Goal: Task Accomplishment & Management: Use online tool/utility

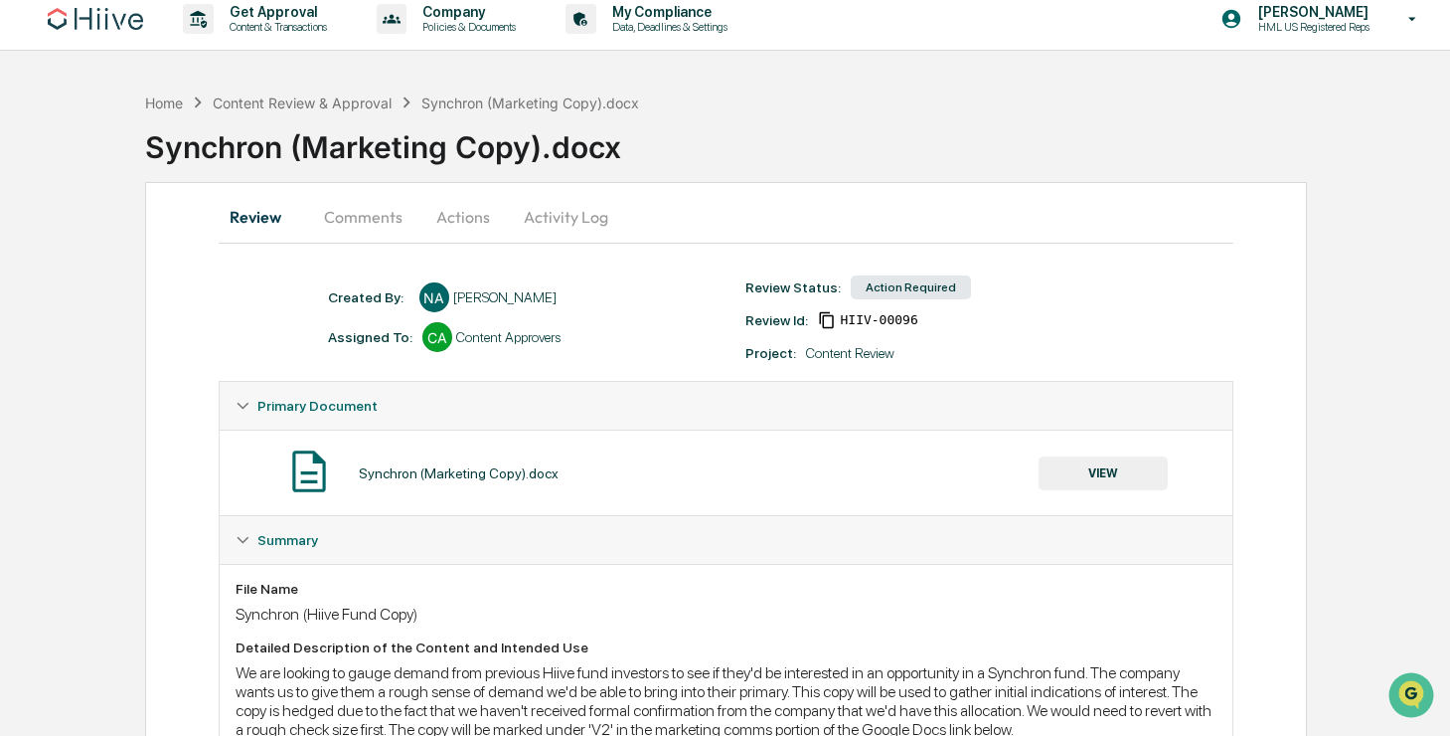
scroll to position [7, 0]
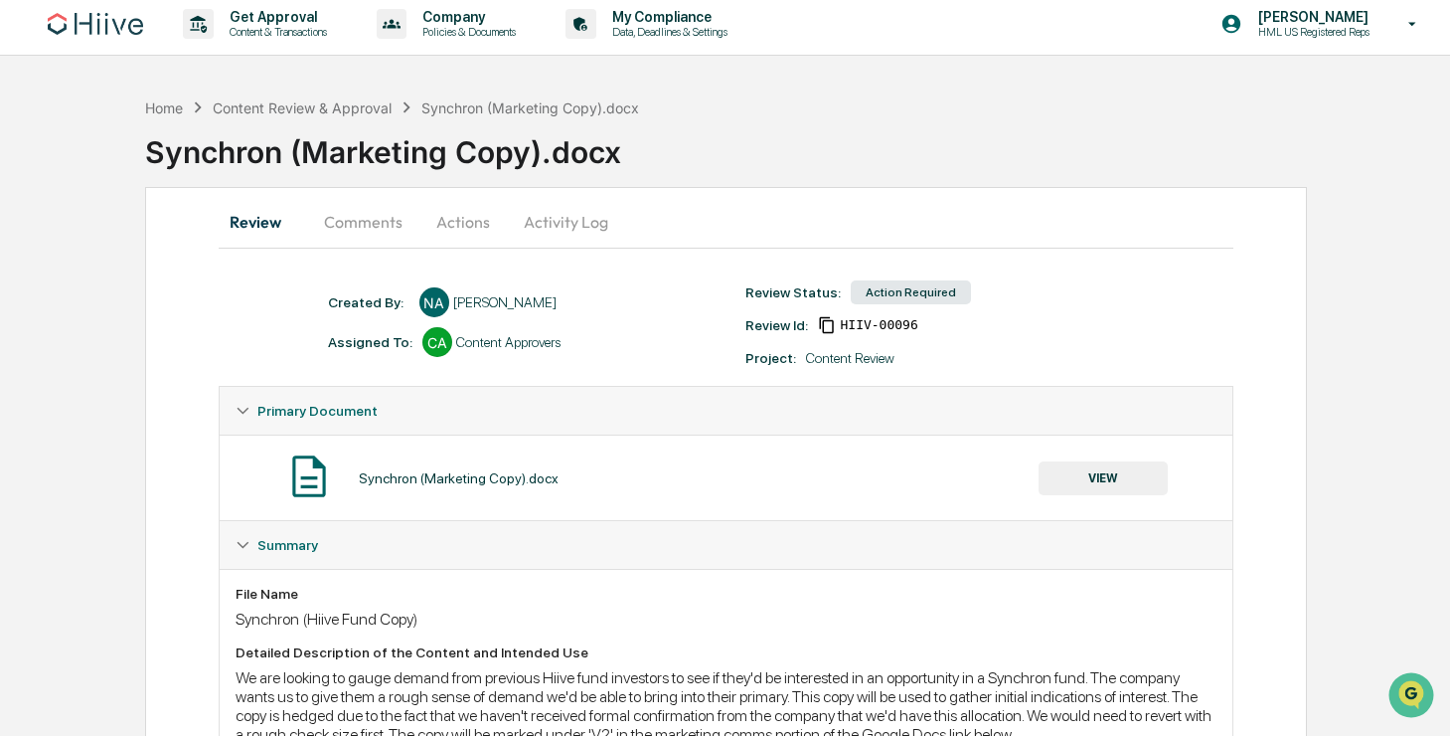
click at [448, 227] on button "Actions" at bounding box center [462, 222] width 89 height 48
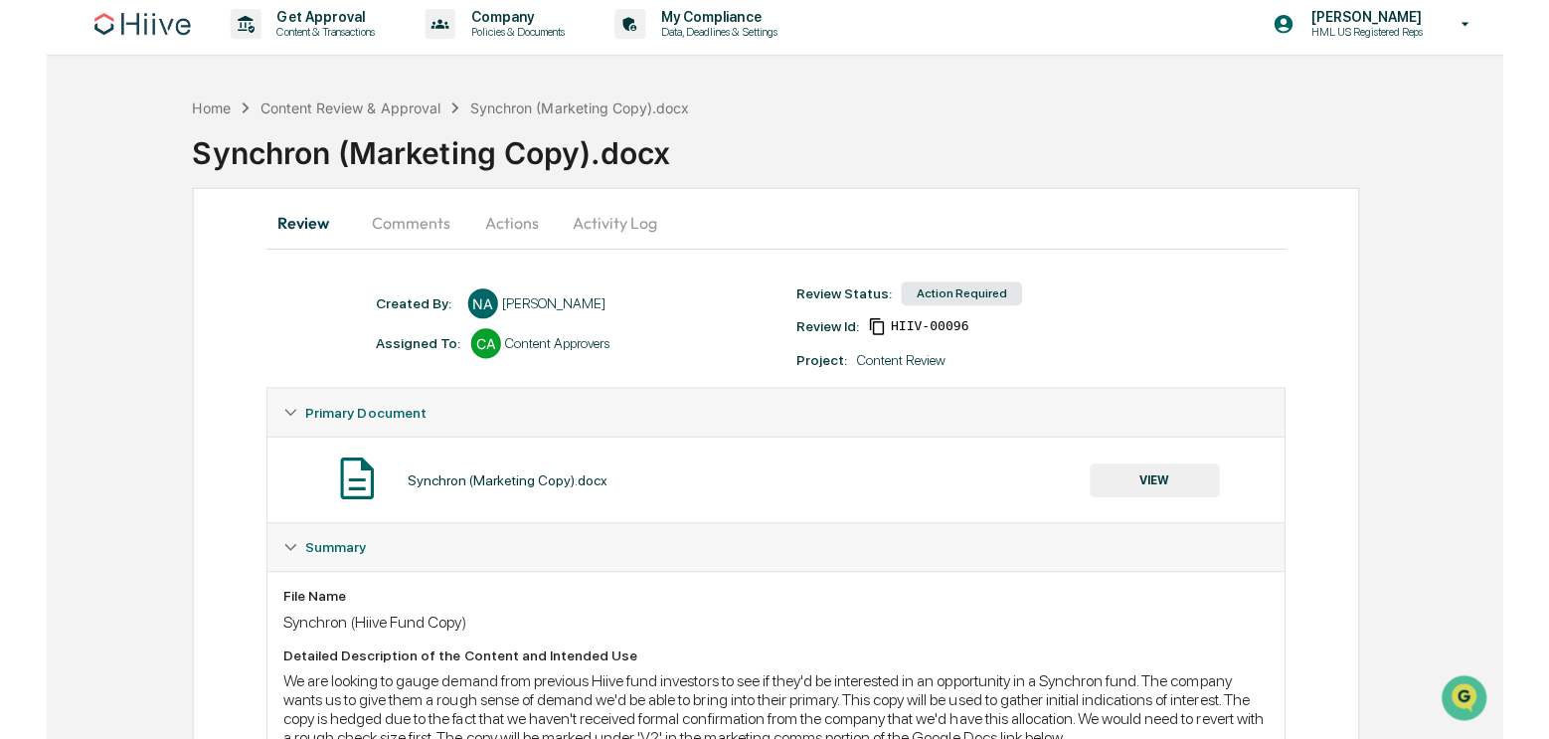
scroll to position [0, 0]
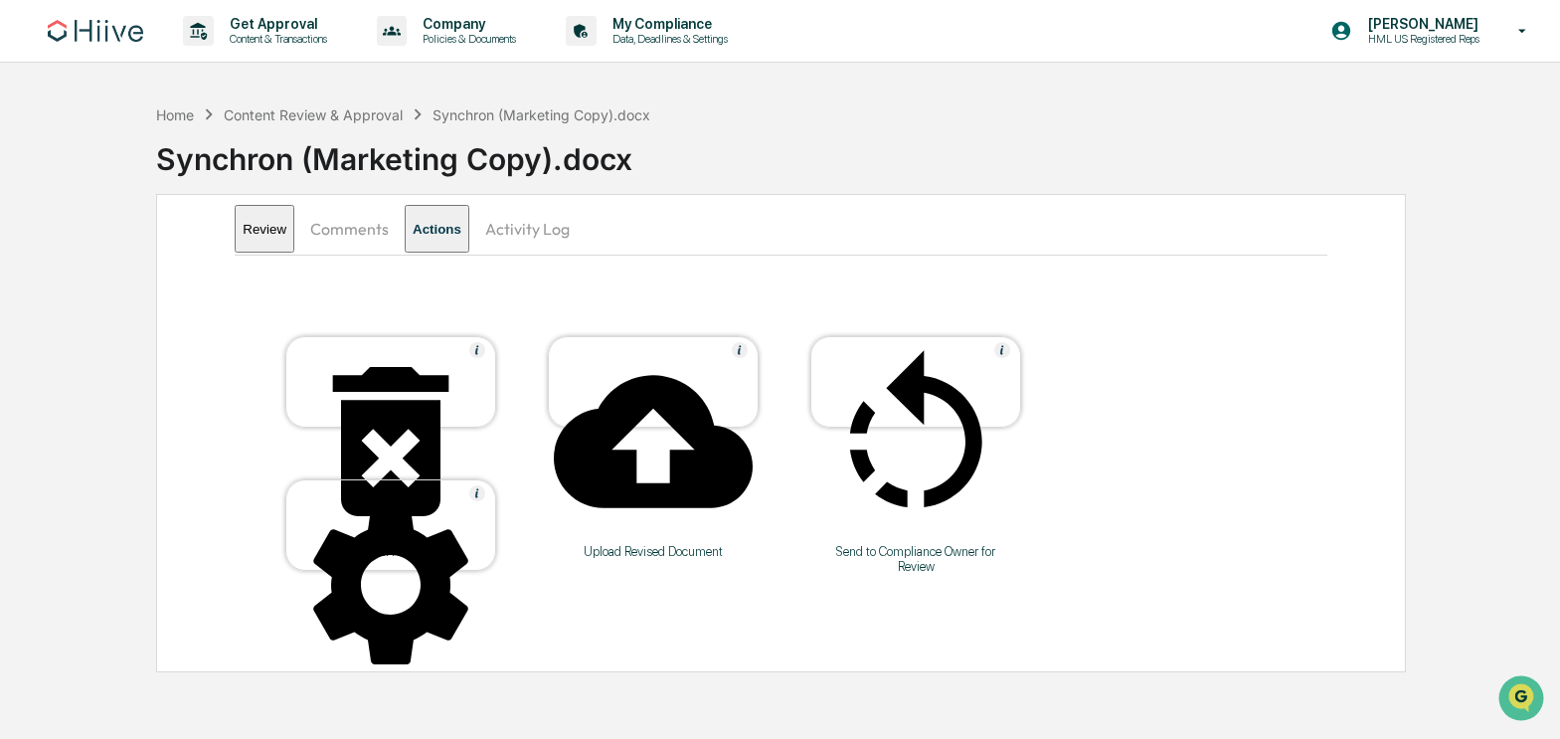
click at [623, 544] on div "Upload Revised Document" at bounding box center [653, 551] width 179 height 15
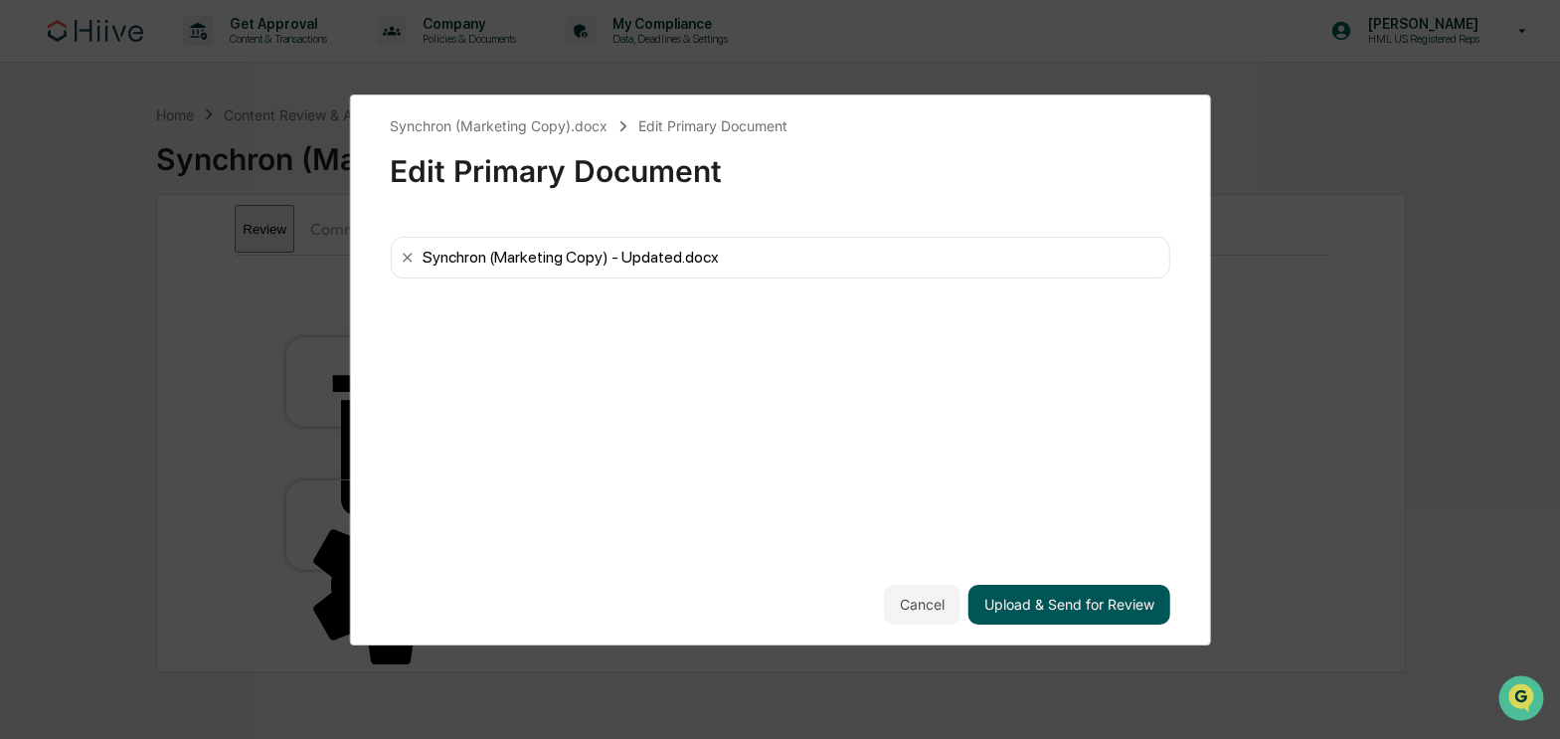
click at [1057, 604] on button "Upload & Send for Review" at bounding box center [1069, 604] width 202 height 40
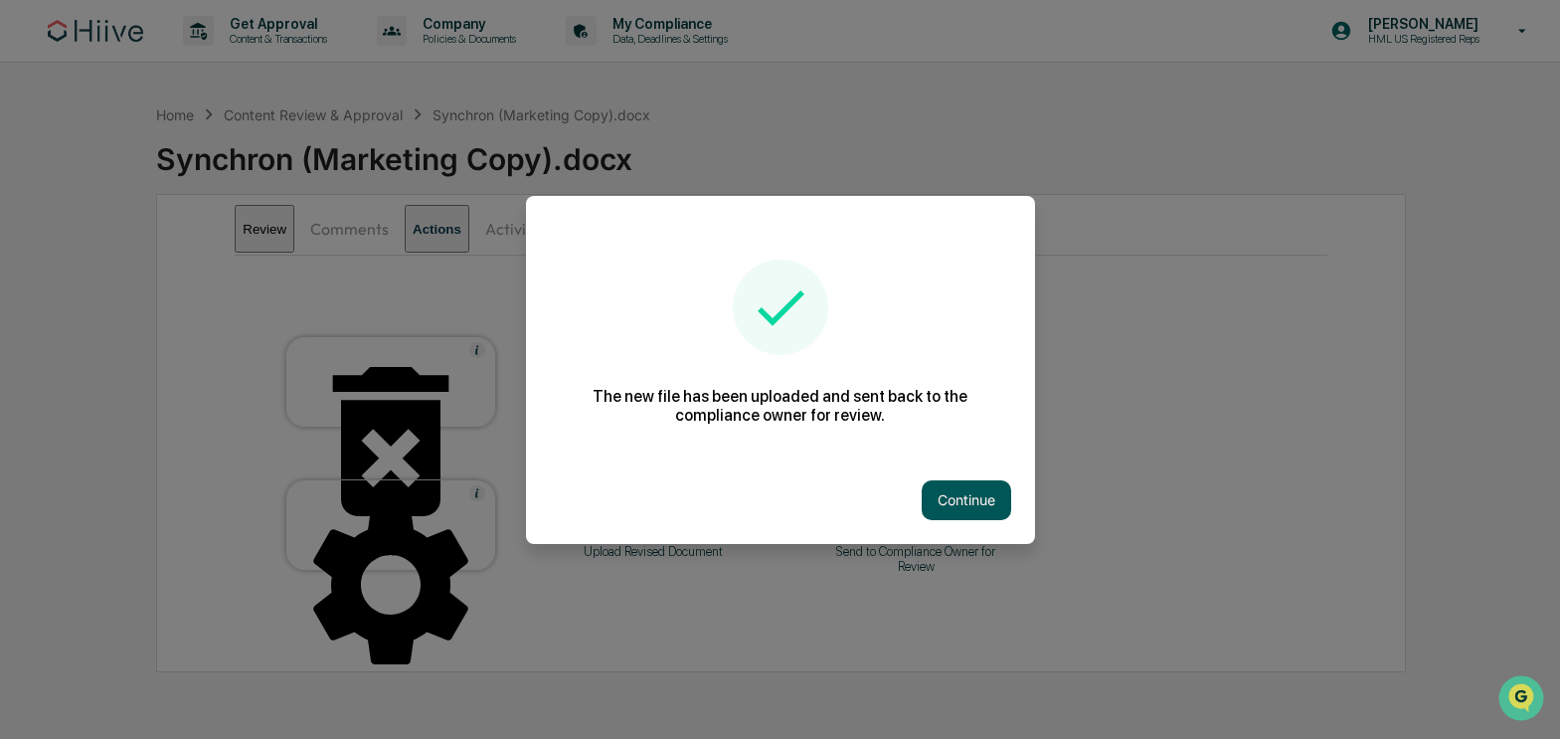
click at [924, 495] on button "Continue" at bounding box center [965, 500] width 89 height 40
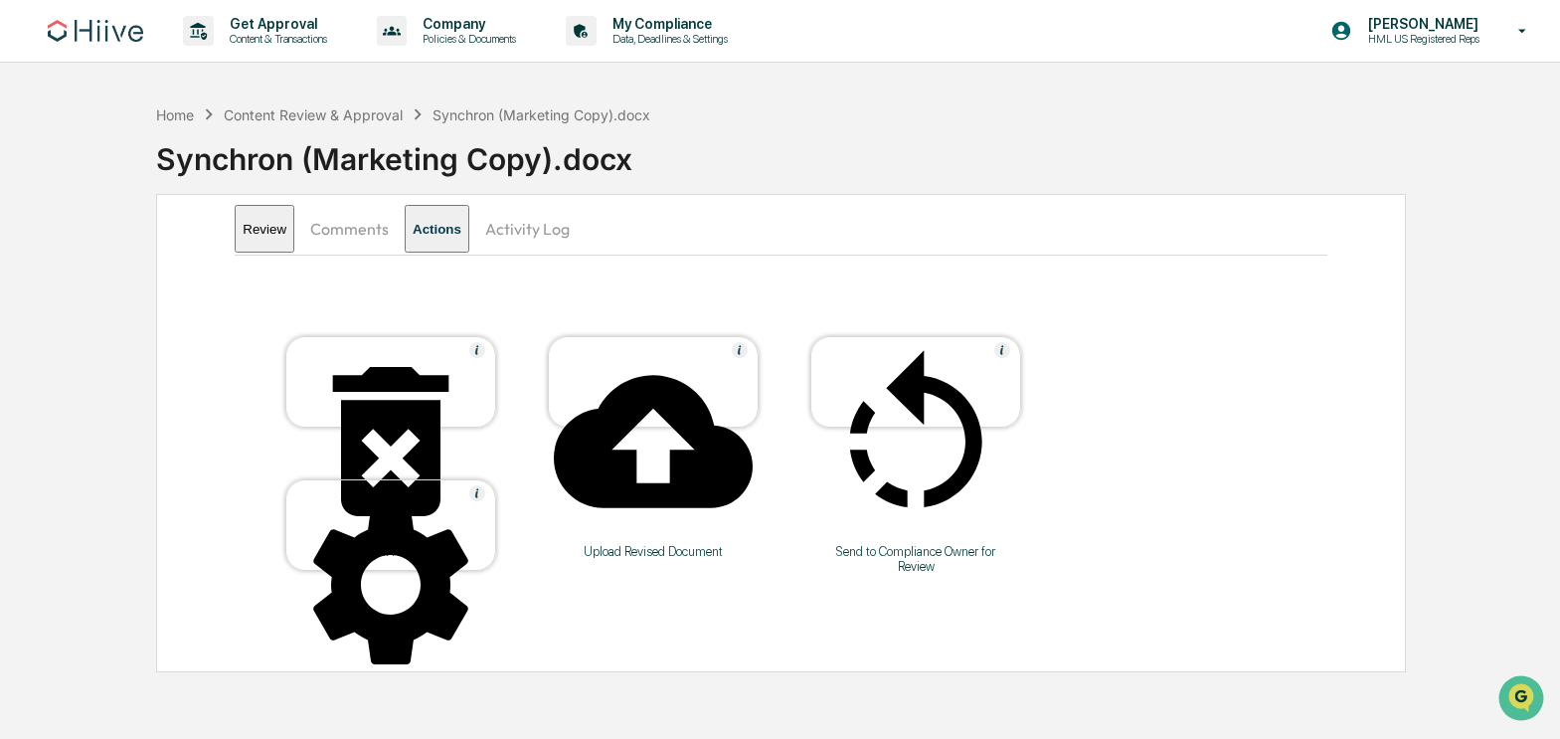
click at [294, 230] on button "Review" at bounding box center [265, 229] width 60 height 48
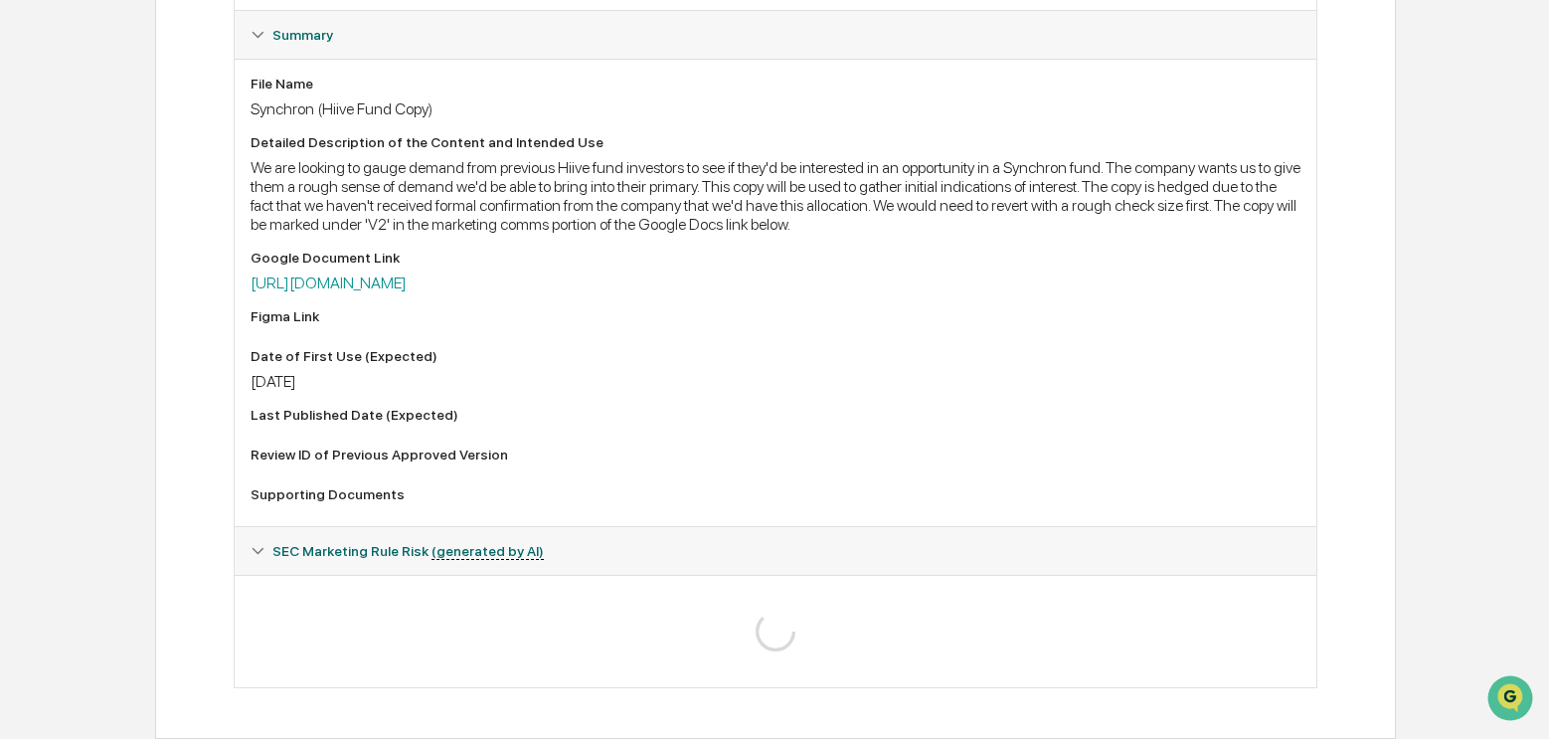
scroll to position [658, 0]
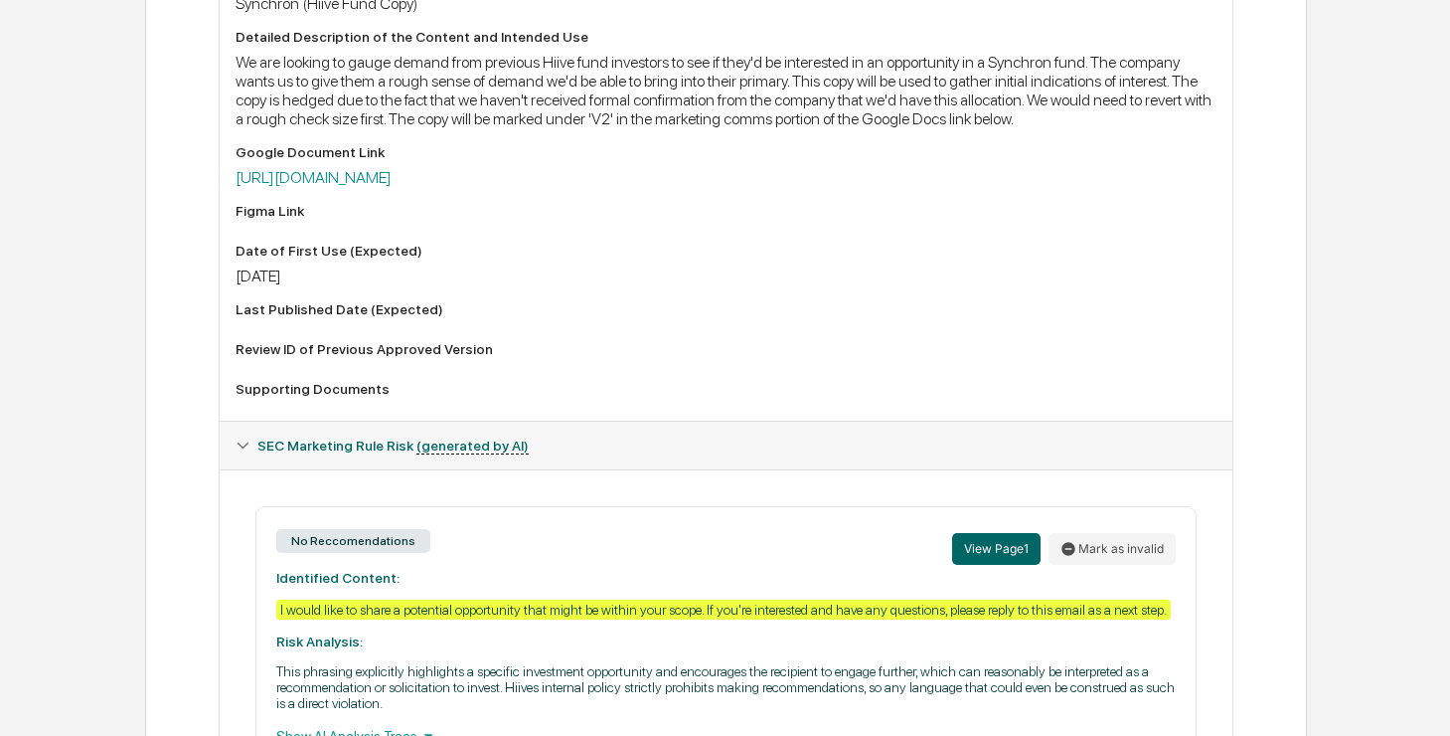
scroll to position [776, 0]
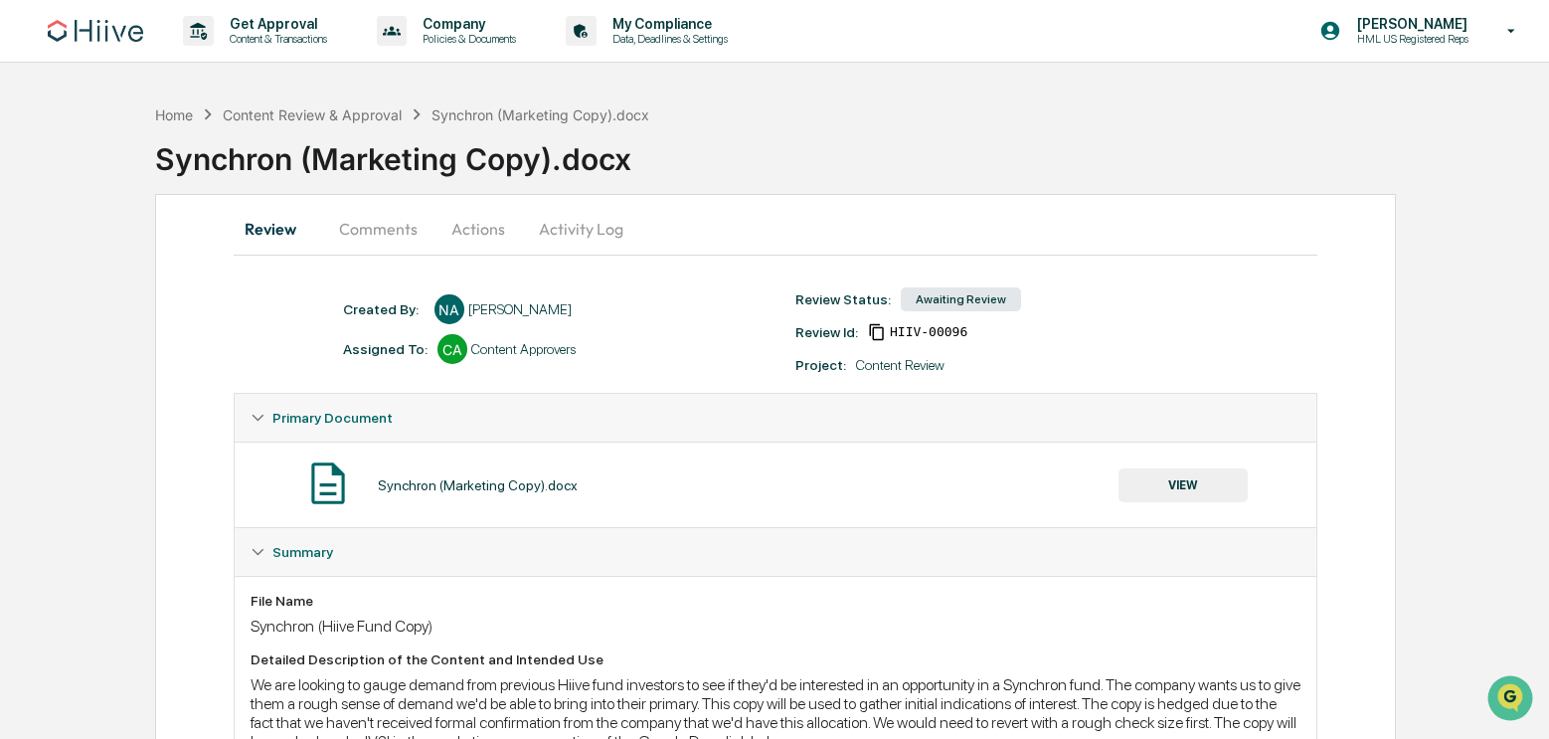
click at [473, 223] on button "Actions" at bounding box center [477, 229] width 89 height 48
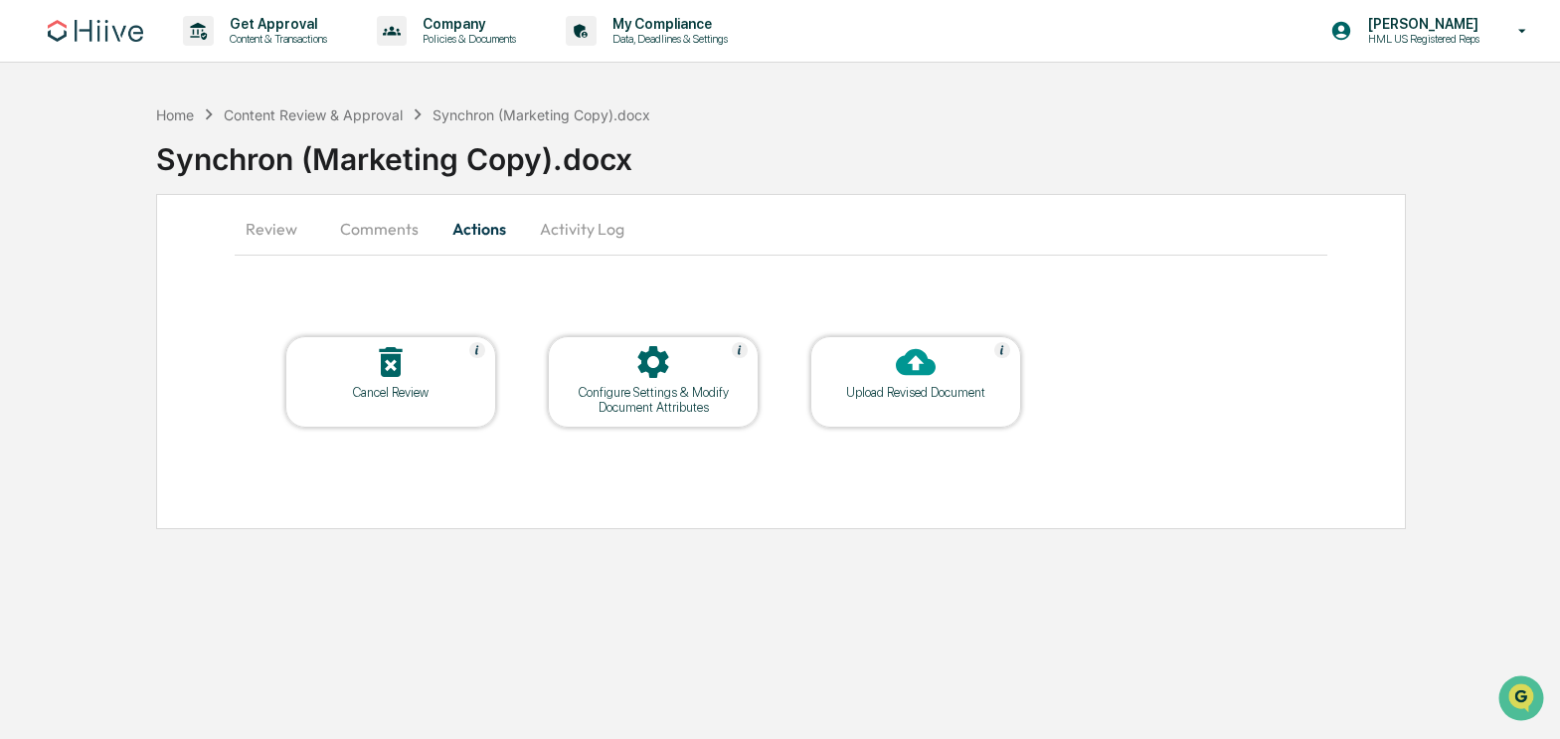
click at [903, 376] on icon at bounding box center [916, 362] width 40 height 40
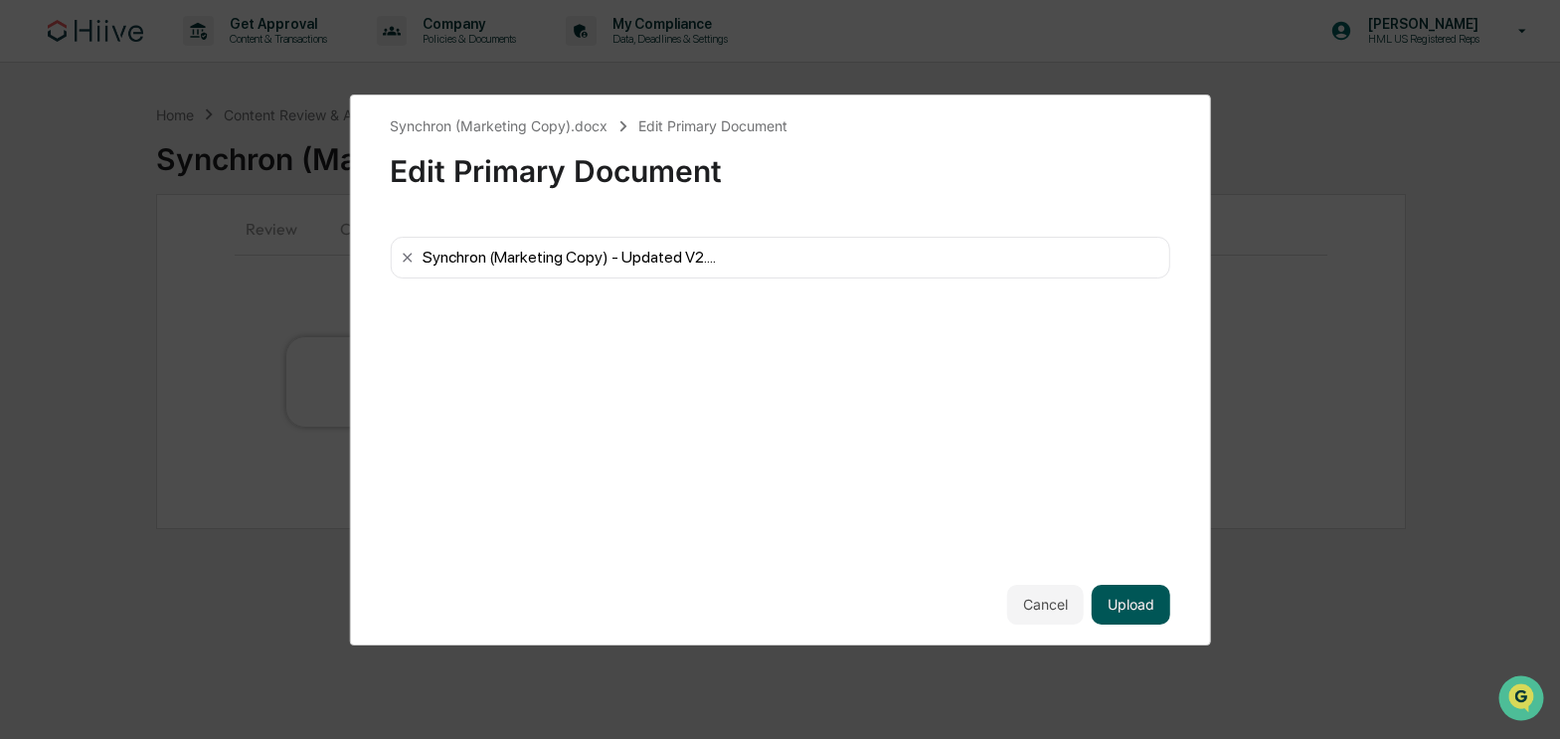
click at [1125, 602] on button "Upload" at bounding box center [1130, 604] width 79 height 40
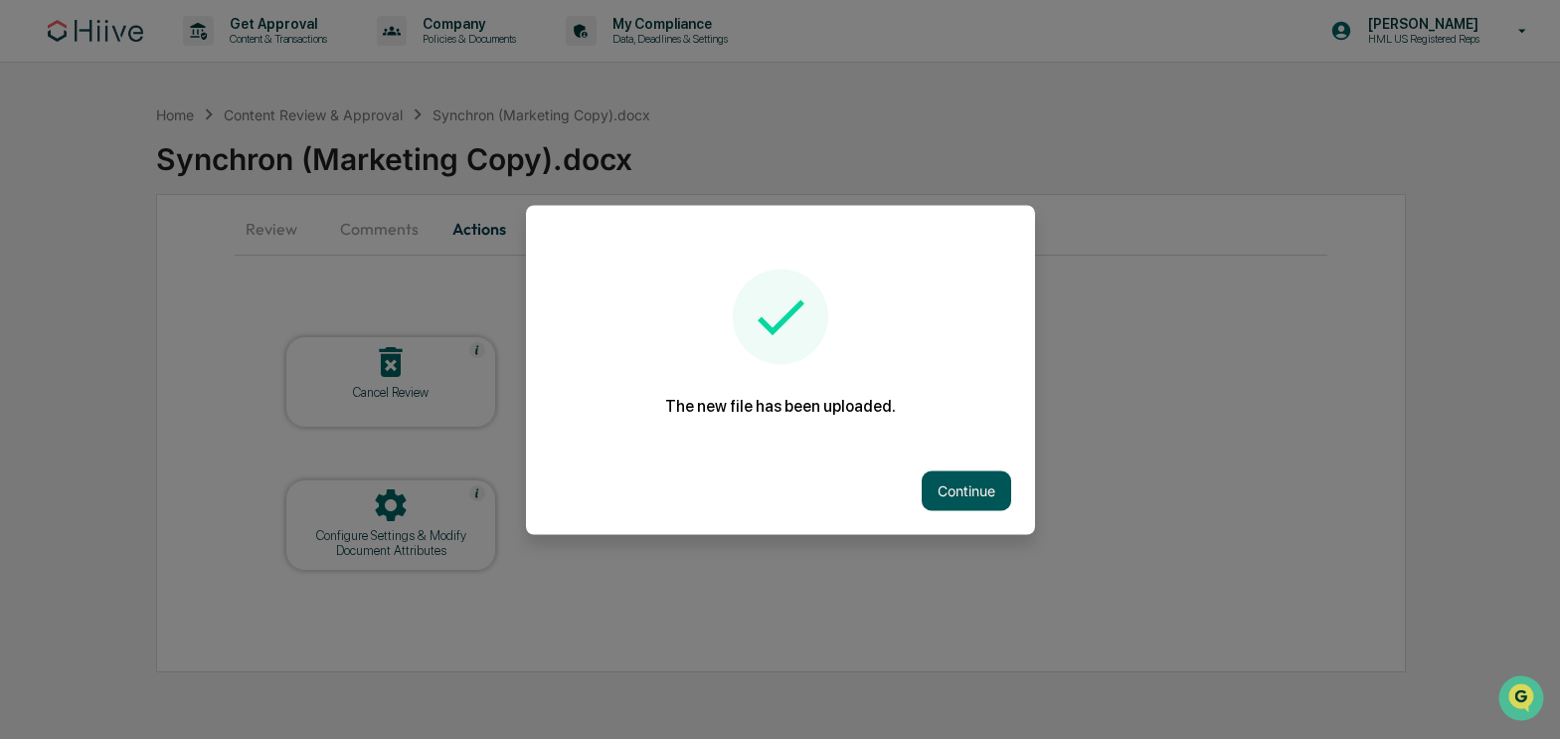
click at [942, 486] on button "Continue" at bounding box center [965, 490] width 89 height 40
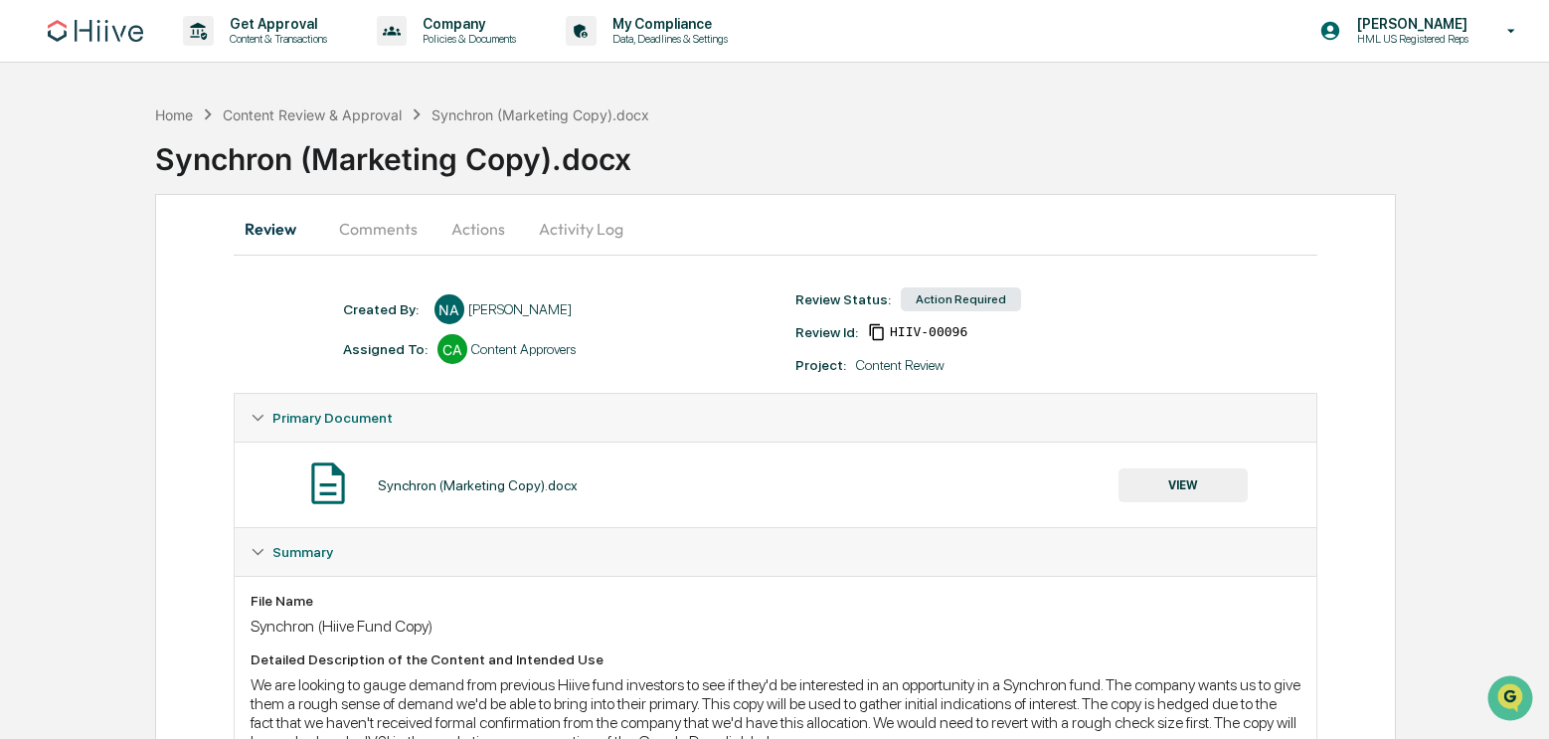
click at [462, 238] on button "Actions" at bounding box center [477, 229] width 89 height 48
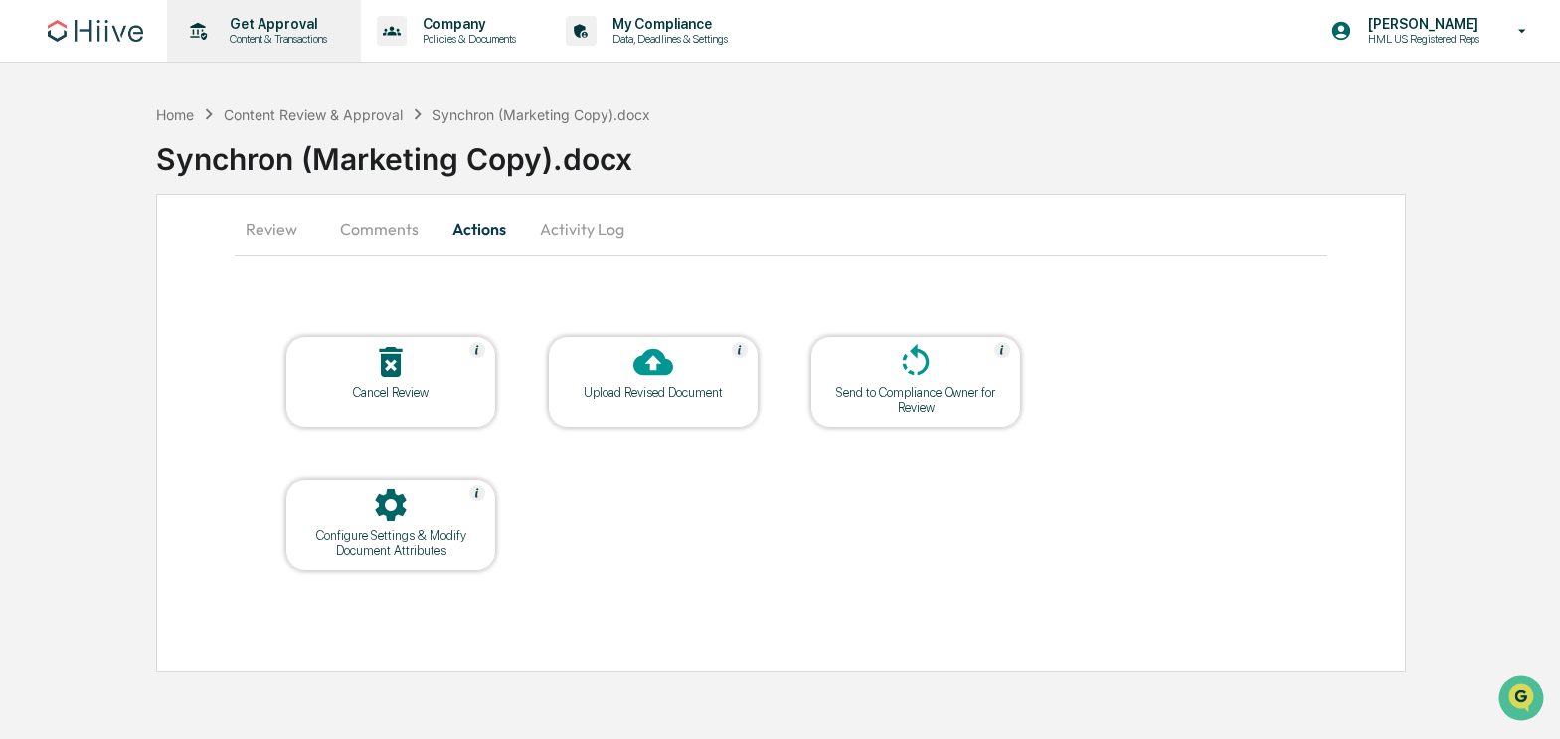
click at [263, 38] on p "Content & Transactions" at bounding box center [275, 39] width 123 height 14
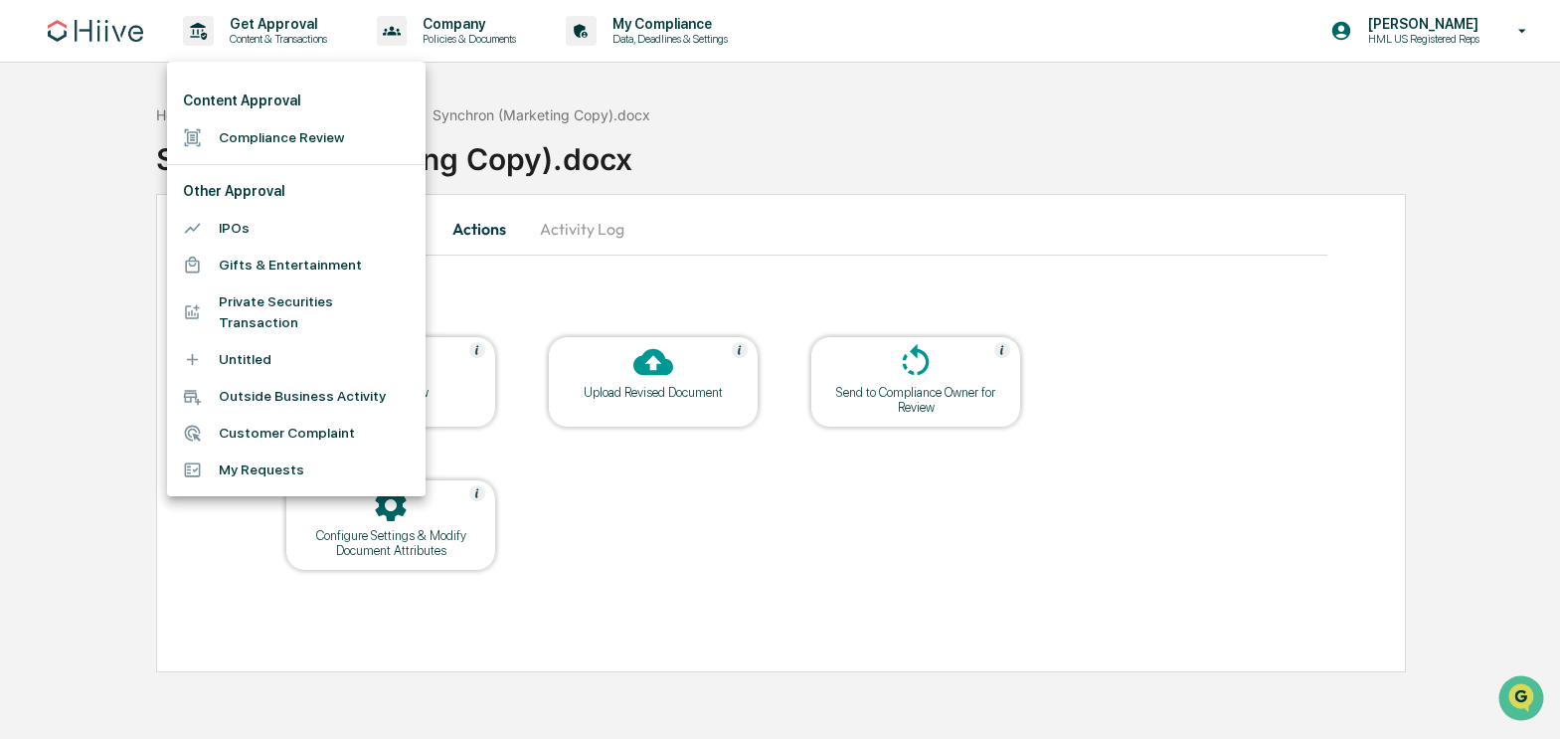
click at [854, 126] on div at bounding box center [780, 369] width 1560 height 739
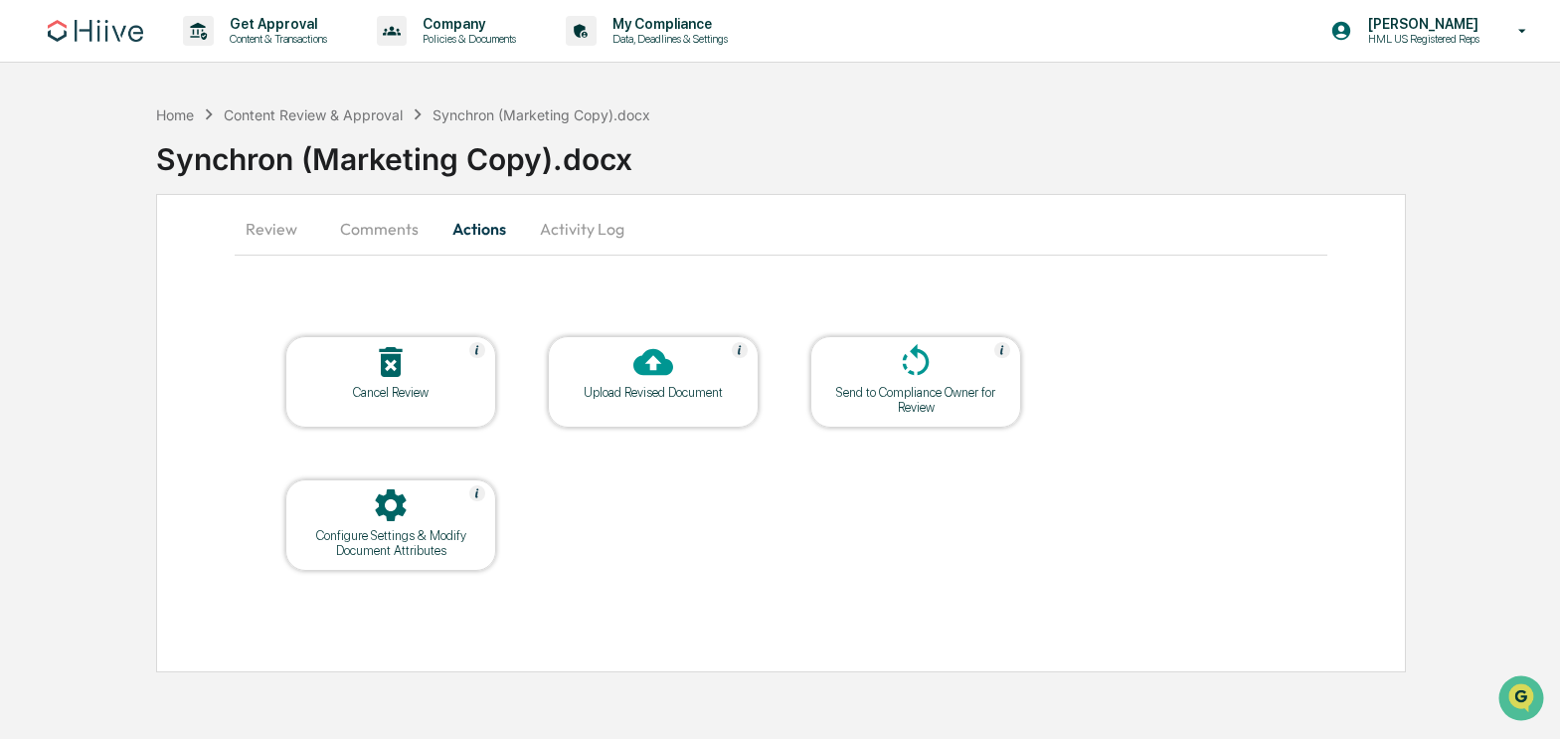
click at [999, 115] on div "Home Content Review & Approval Synchron (Marketing Copy).docx Synchron (Marketi…" at bounding box center [858, 144] width 1404 height 82
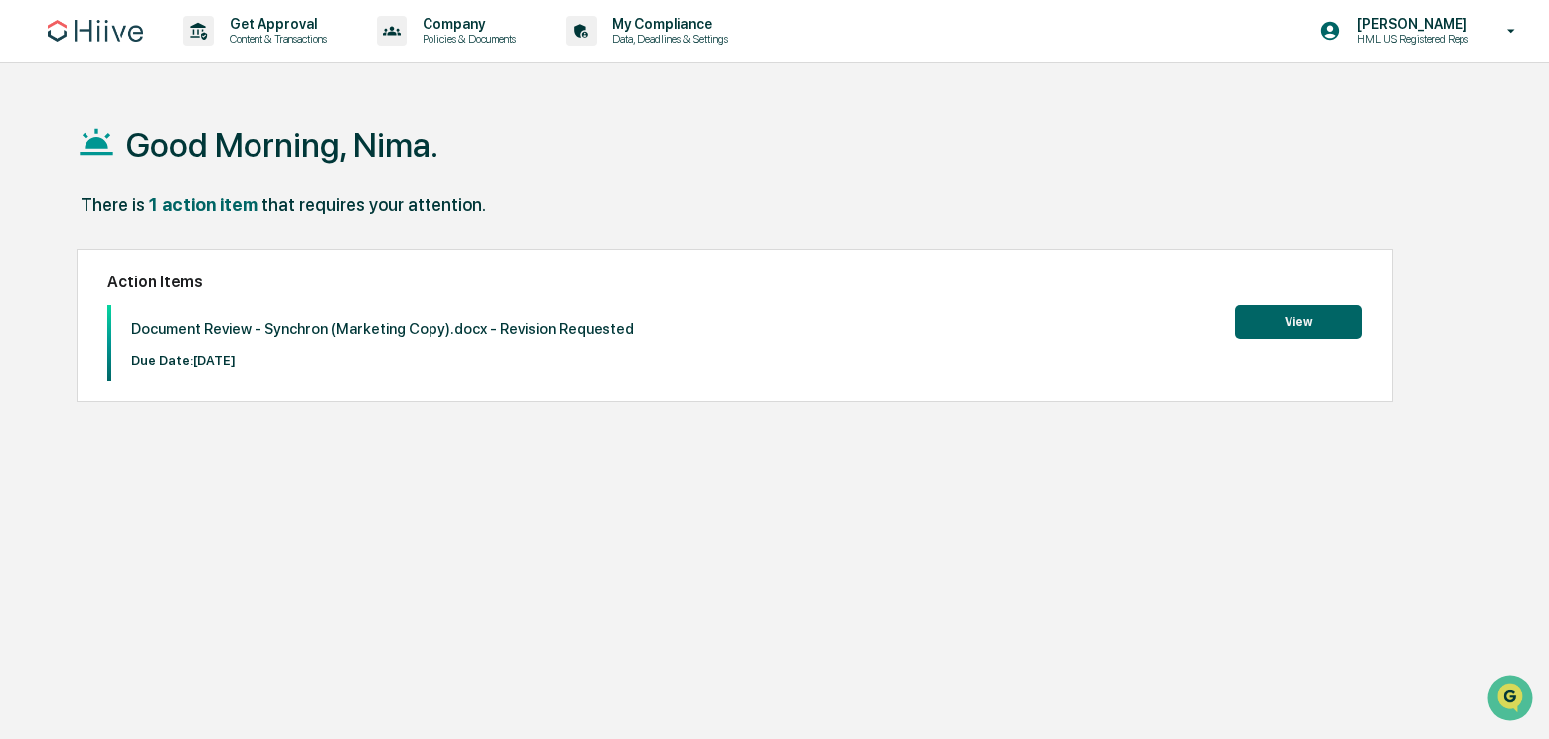
click at [1293, 319] on button "View" at bounding box center [1298, 322] width 127 height 34
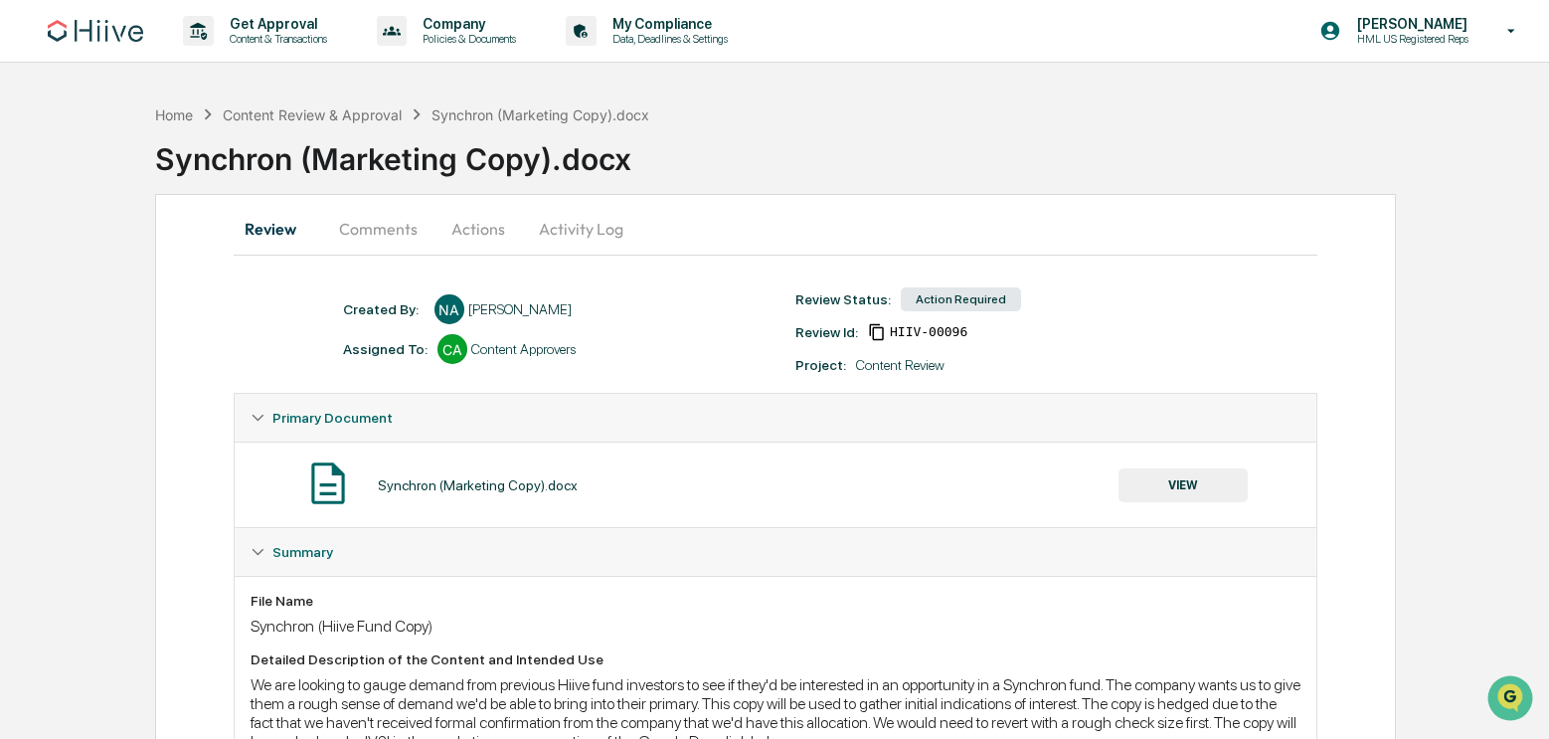
click at [473, 239] on button "Actions" at bounding box center [477, 229] width 89 height 48
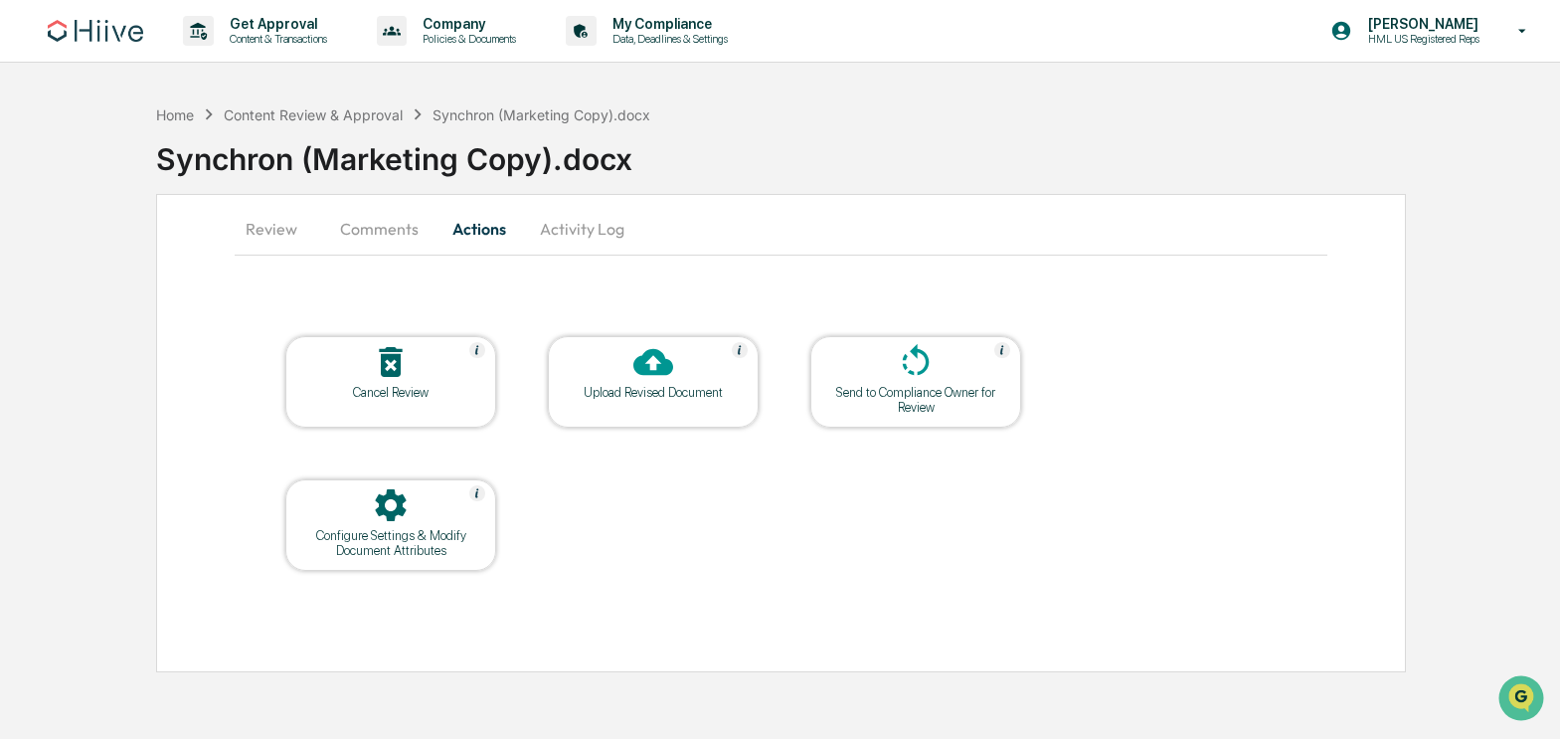
click at [656, 403] on div "Upload Revised Document" at bounding box center [653, 381] width 211 height 91
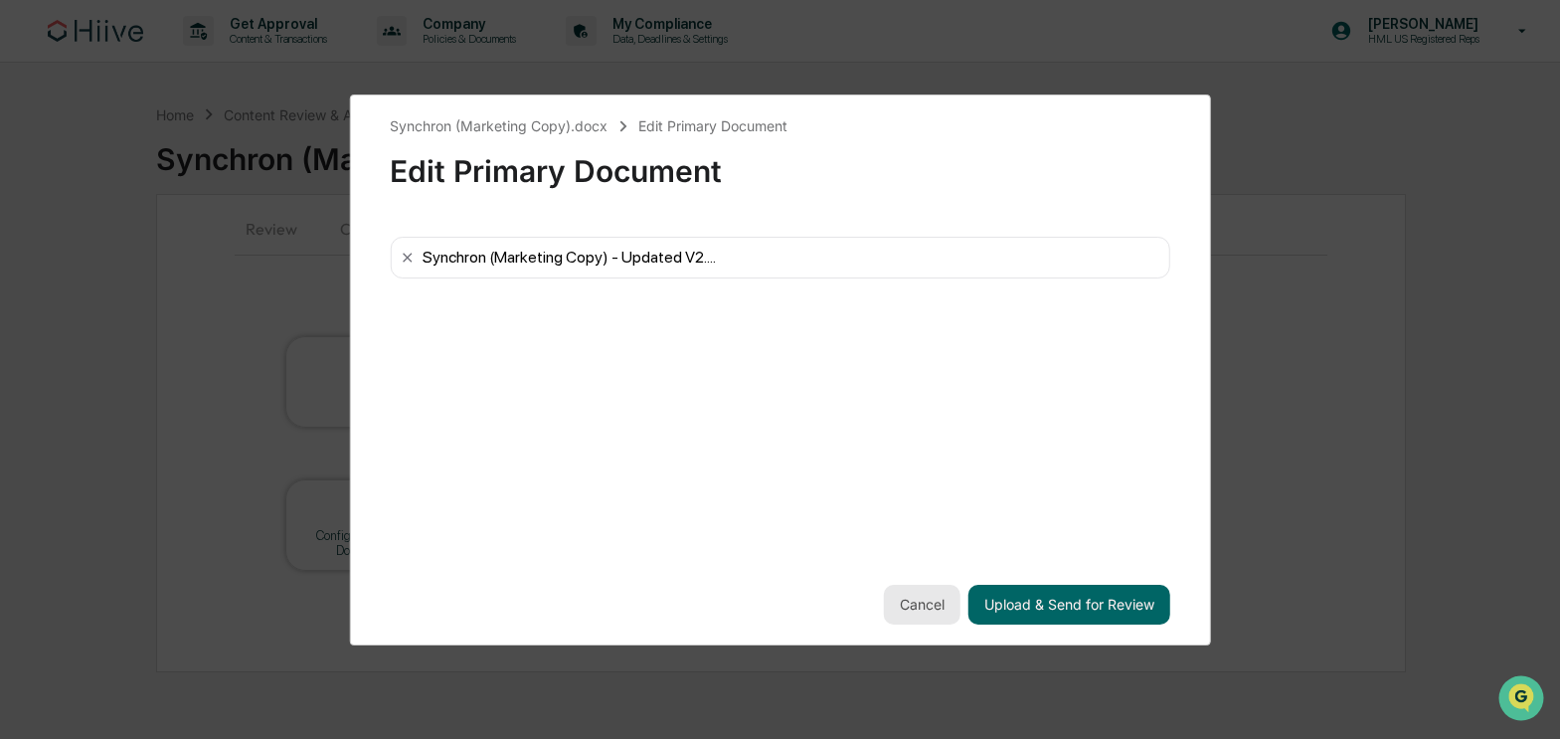
click at [919, 615] on button "Cancel" at bounding box center [922, 604] width 77 height 40
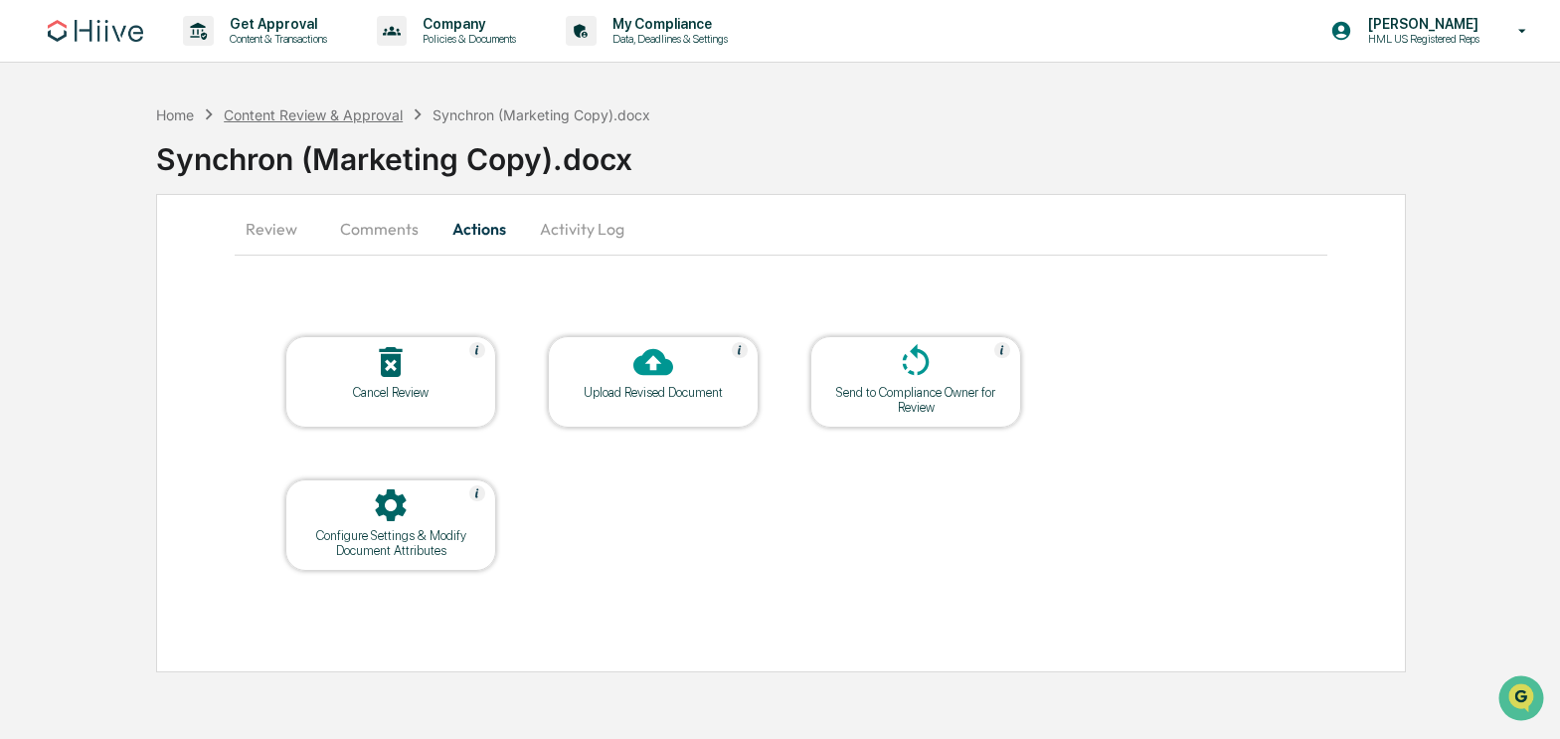
click at [315, 113] on div "Content Review & Approval" at bounding box center [313, 114] width 179 height 17
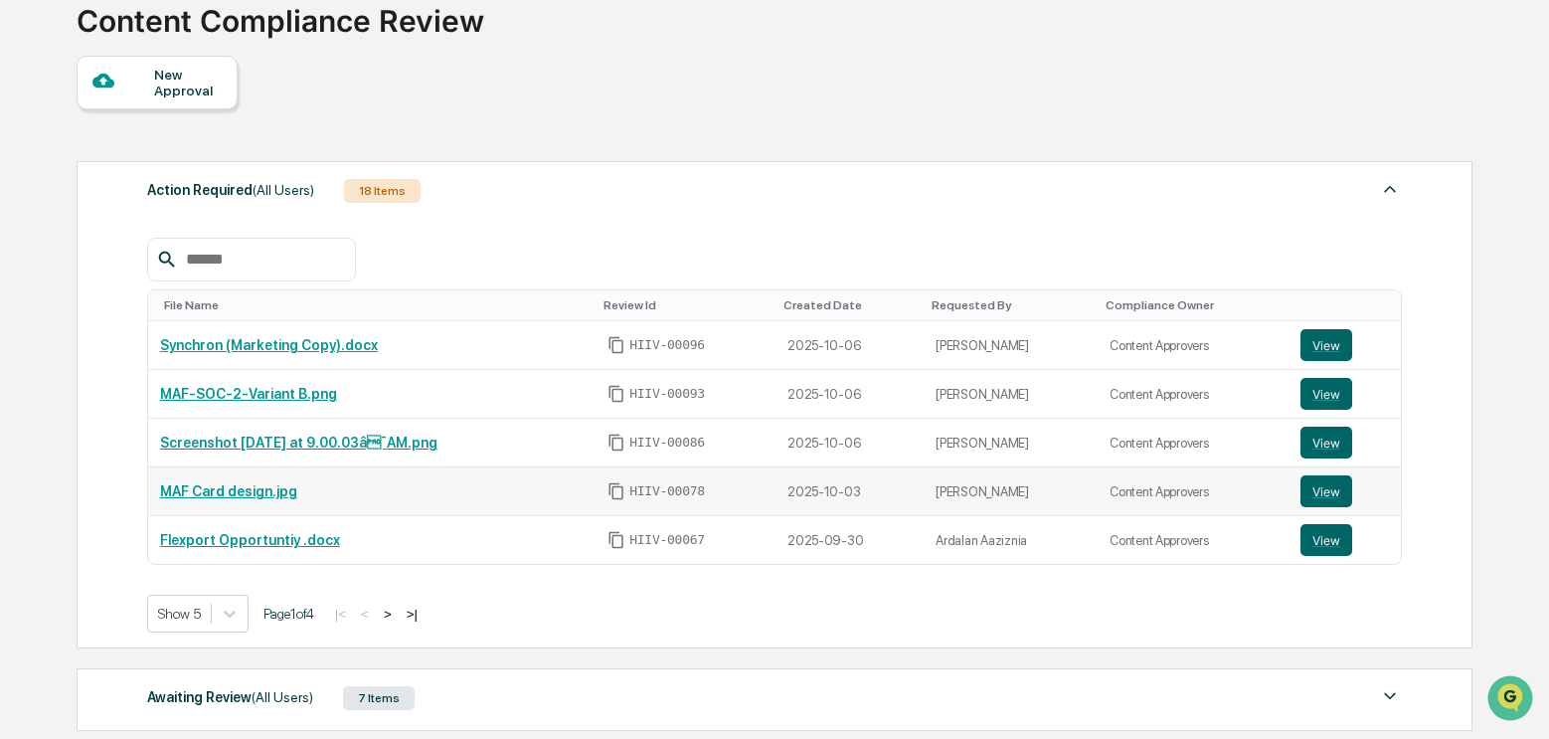
scroll to position [122, 0]
